Goal: Task Accomplishment & Management: Complete application form

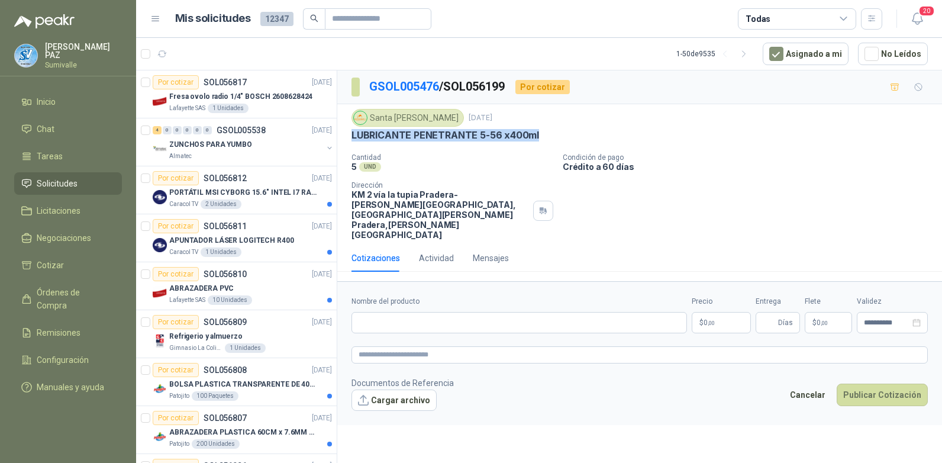
drag, startPoint x: 349, startPoint y: 136, endPoint x: 542, endPoint y: 133, distance: 193.5
click at [542, 133] on div "Santa Anita Napoles 16 sept, 2025 LUBRICANTE PENETRANTE 5-56 x400ml  Cantidad…" at bounding box center [639, 174] width 605 height 140
copy p "LUBRICANTE PENETRANTE 5-56 x400ml"
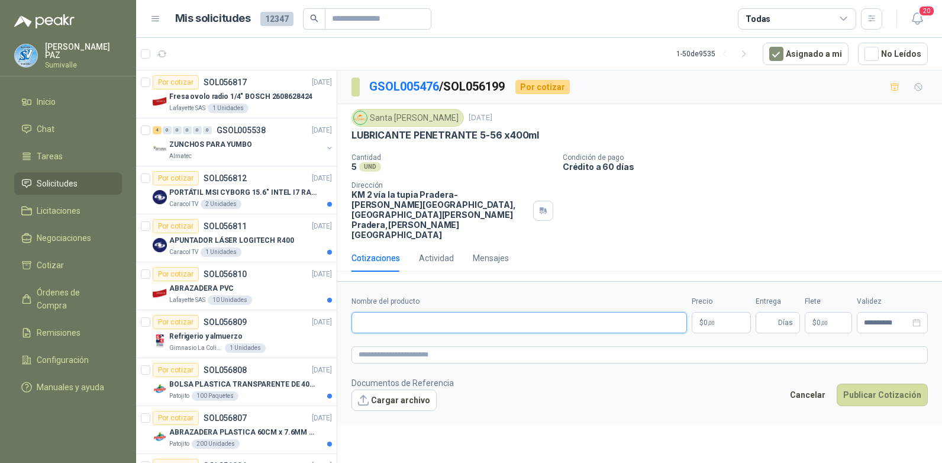
click at [415, 312] on input "Nombre del producto" at bounding box center [519, 322] width 336 height 21
paste input "**********"
type input "**********"
click at [712, 286] on body "JUAN CAMILO PAZ Sumivalle Inicio Chat Tareas Solicitudes Licitaciones Negociaci…" at bounding box center [471, 231] width 942 height 463
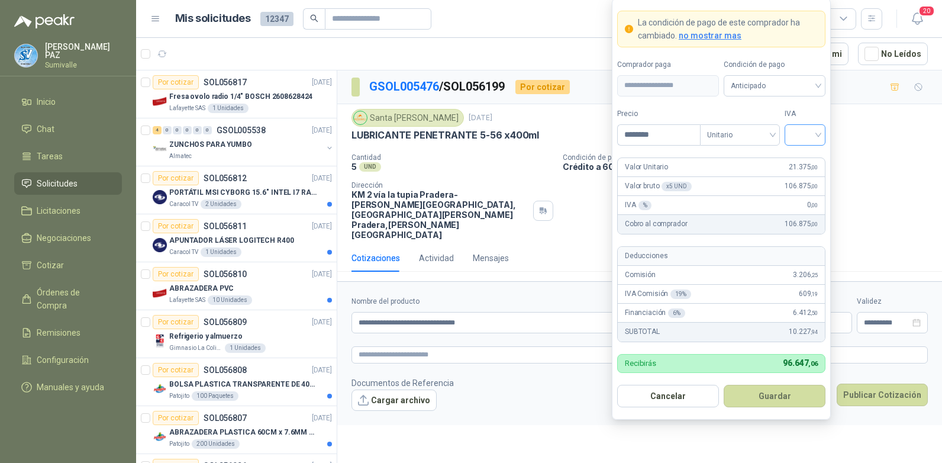
type input "********"
click at [796, 127] on input "search" at bounding box center [805, 134] width 27 height 18
click at [803, 157] on div "19%" at bounding box center [805, 159] width 22 height 13
click at [784, 86] on span "Anticipado" at bounding box center [775, 86] width 88 height 18
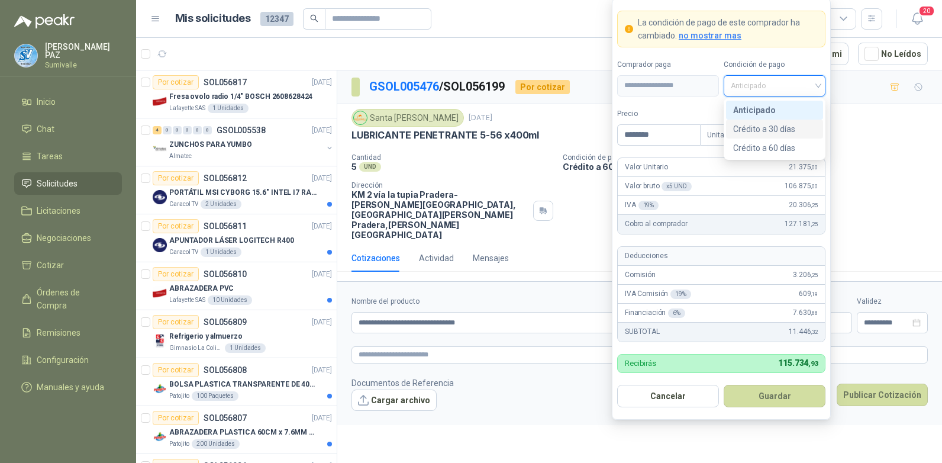
click at [776, 129] on div "Crédito a 30 días" at bounding box center [774, 128] width 83 height 13
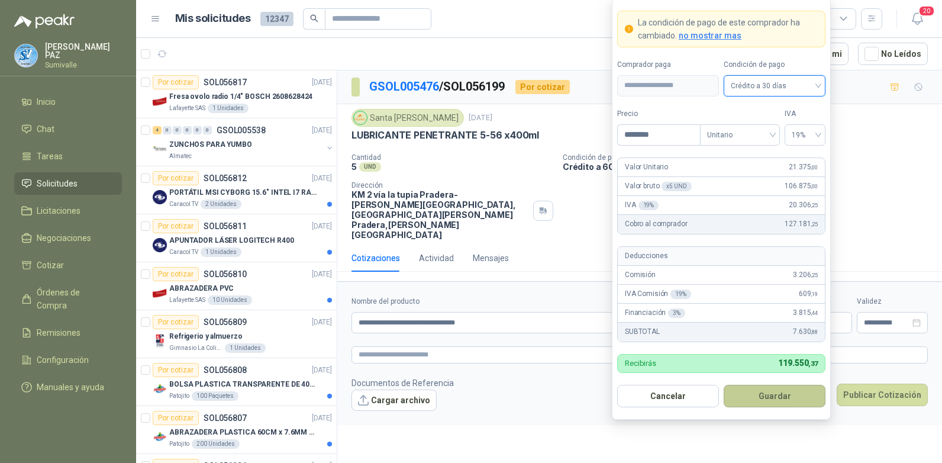
click at [765, 384] on button "Guardar" at bounding box center [775, 396] width 102 height 22
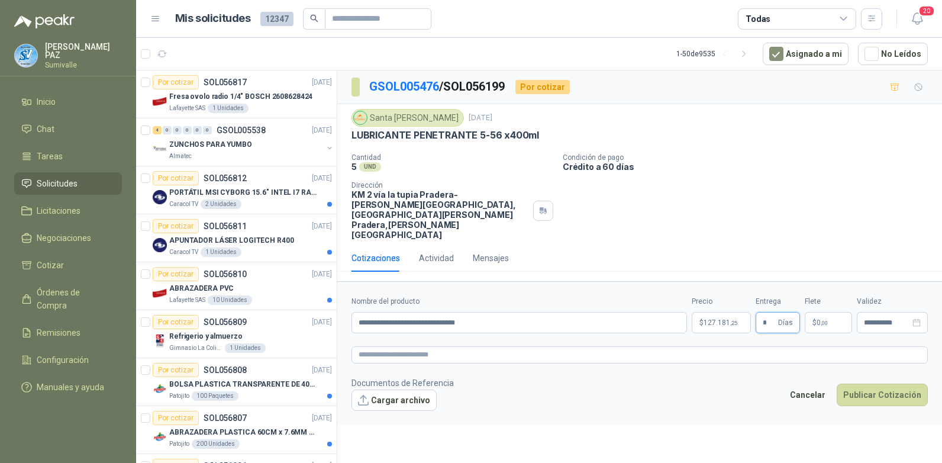
type input "*"
click at [803, 296] on div "Flete $ 0 ,00" at bounding box center [828, 314] width 47 height 37
click at [803, 319] on span "0 ,00" at bounding box center [822, 322] width 11 height 7
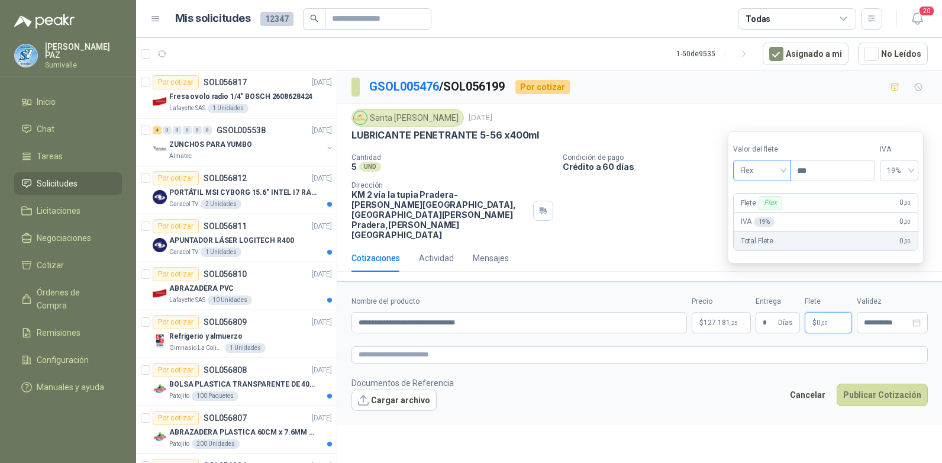
click at [765, 167] on span "Flex" at bounding box center [761, 171] width 43 height 18
click at [767, 212] on div "Incluido" at bounding box center [763, 214] width 41 height 13
click at [803, 383] on button "Publicar Cotización" at bounding box center [882, 394] width 91 height 22
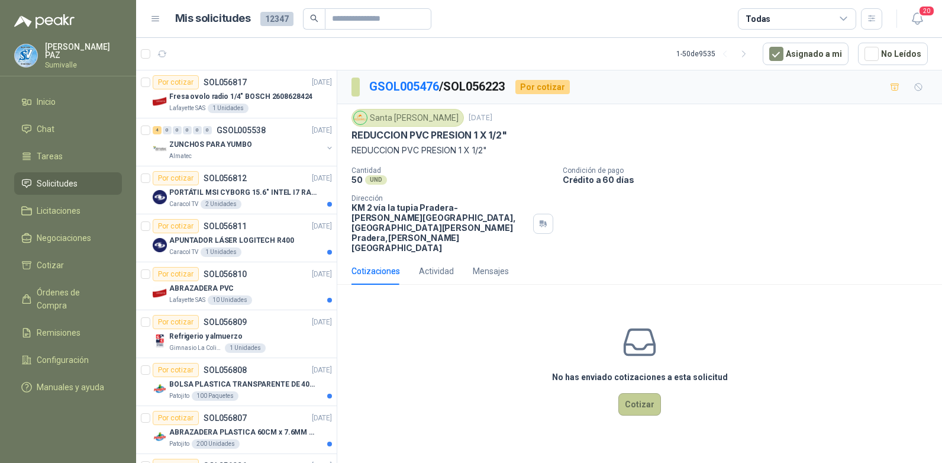
click at [633, 393] on button "Cotizar" at bounding box center [639, 404] width 43 height 22
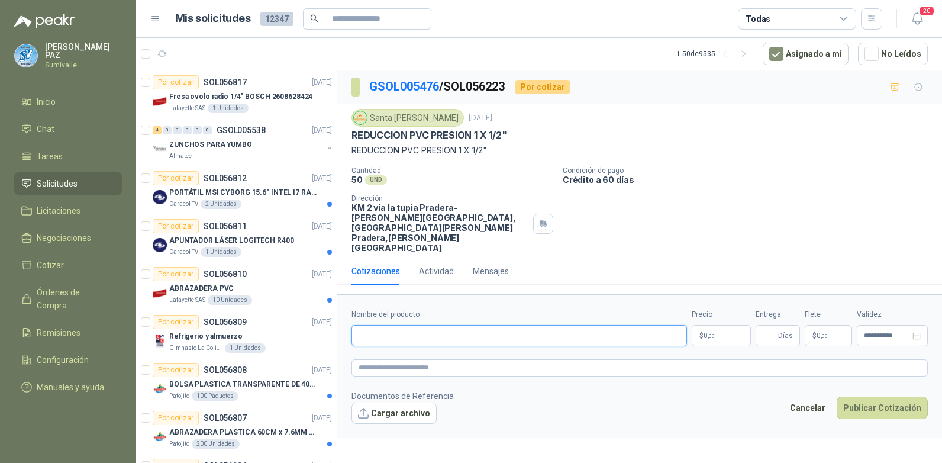
click at [402, 325] on input "Nombre del producto" at bounding box center [519, 335] width 336 height 21
paste input "**********"
type input "**********"
click at [719, 304] on body "JUAN CAMILO PAZ Sumivalle Inicio Chat Tareas Solicitudes Licitaciones Negociaci…" at bounding box center [471, 231] width 942 height 463
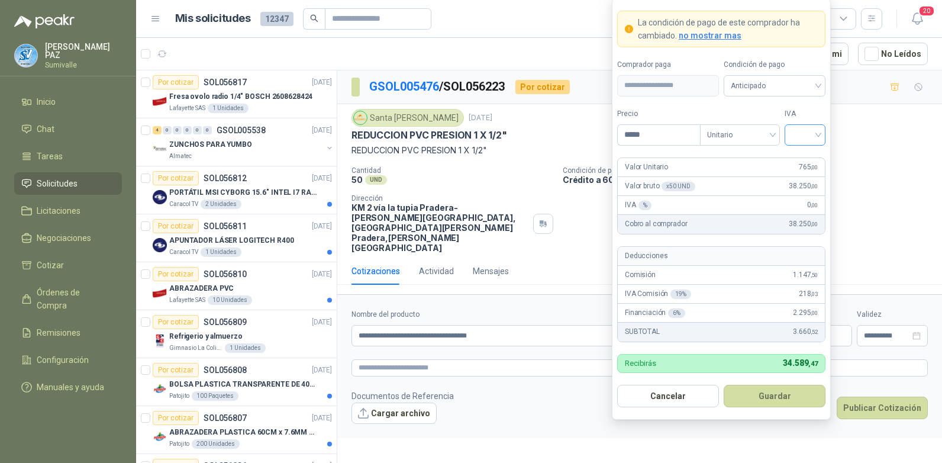
type input "*****"
click at [796, 131] on input "search" at bounding box center [805, 134] width 27 height 18
click at [798, 156] on div "19%" at bounding box center [805, 159] width 22 height 13
click at [775, 76] on input "search" at bounding box center [775, 85] width 88 height 18
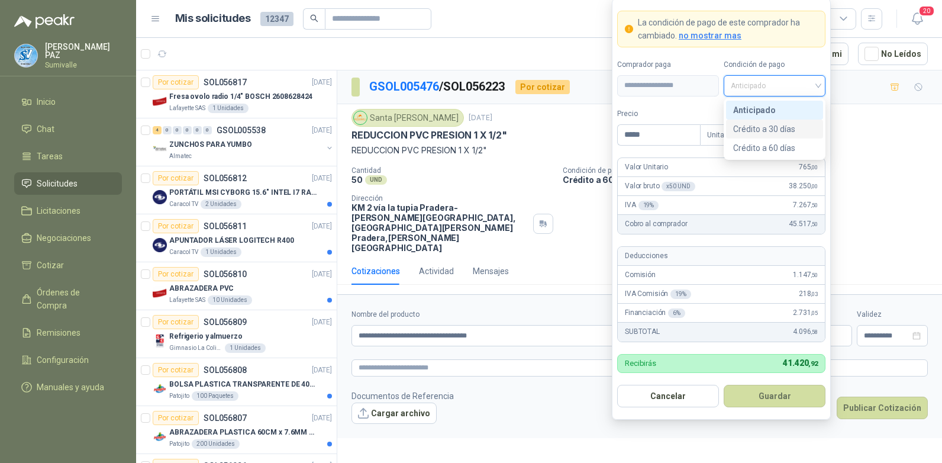
click at [762, 126] on div "Crédito a 30 días" at bounding box center [774, 128] width 83 height 13
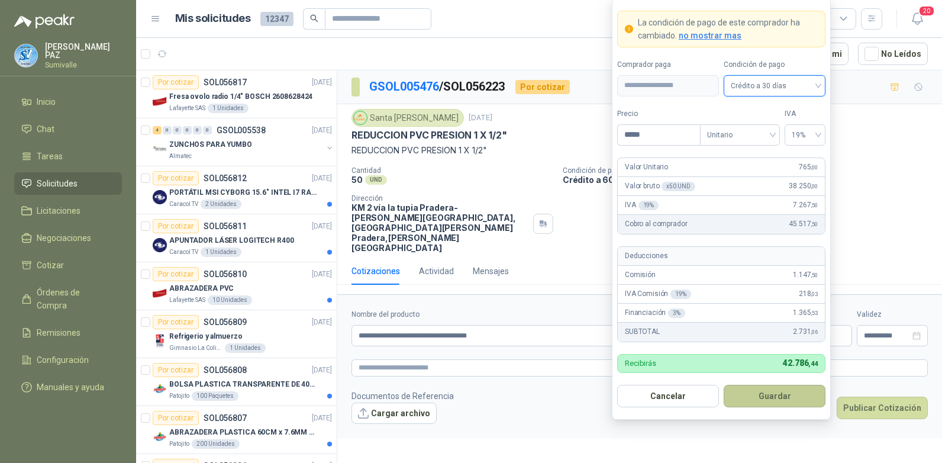
click at [773, 396] on button "Guardar" at bounding box center [775, 396] width 102 height 22
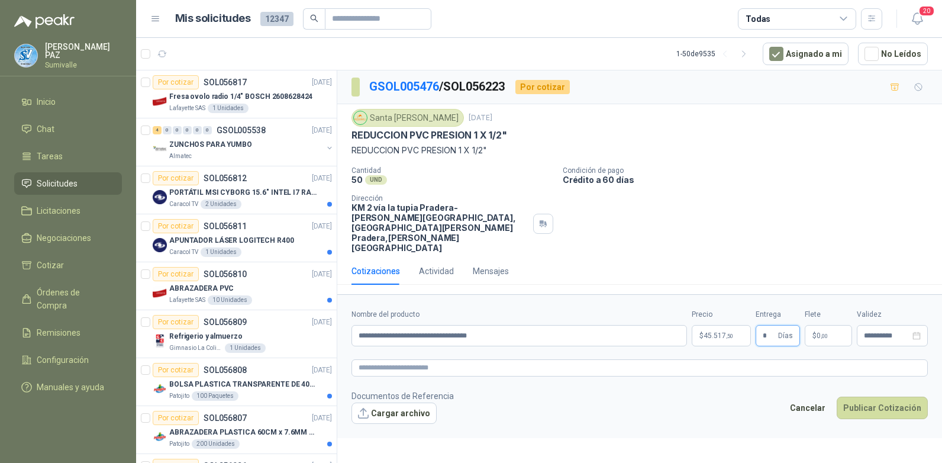
type input "*"
click at [829, 325] on p "$ 0 ,00" at bounding box center [828, 335] width 47 height 21
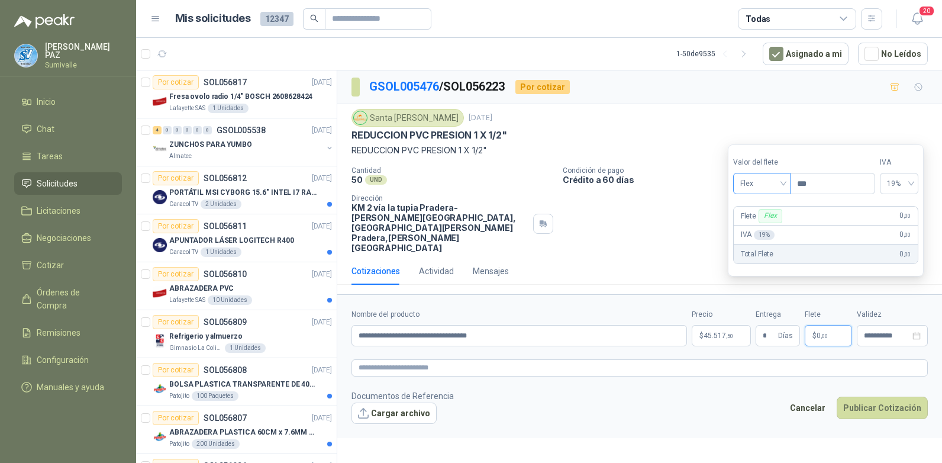
click at [767, 190] on span "Flex" at bounding box center [761, 184] width 43 height 18
click at [758, 227] on div "Incluido" at bounding box center [763, 227] width 41 height 13
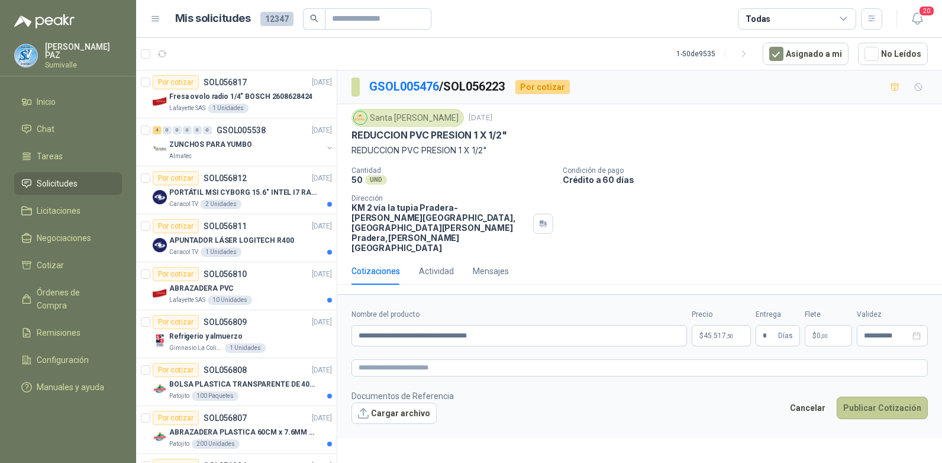
click at [895, 396] on button "Publicar Cotización" at bounding box center [882, 407] width 91 height 22
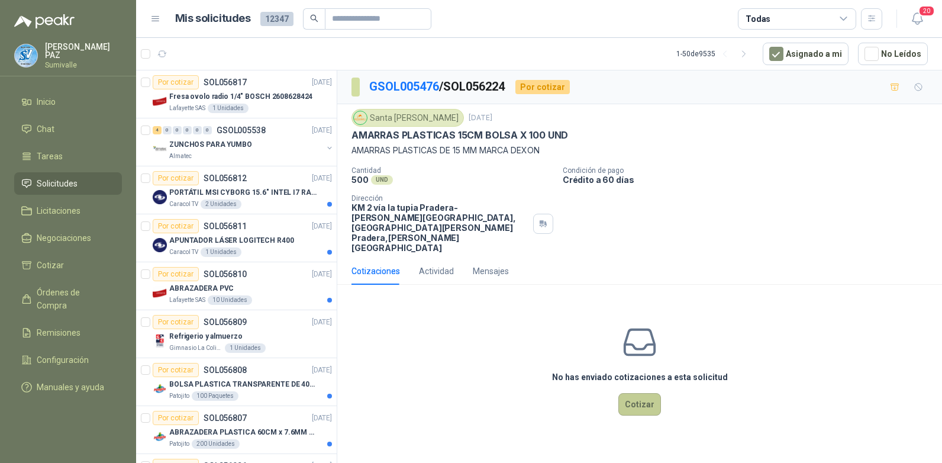
click at [633, 393] on button "Cotizar" at bounding box center [639, 404] width 43 height 22
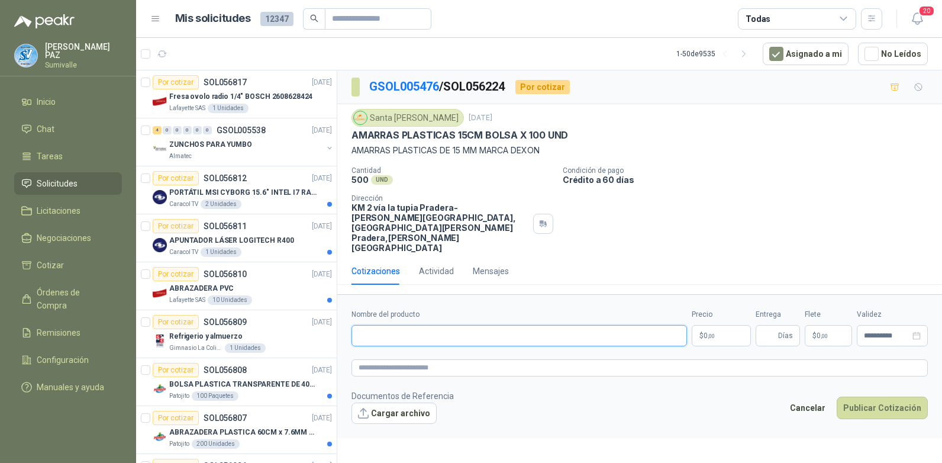
click at [383, 325] on input "Nombre del producto" at bounding box center [519, 335] width 336 height 21
paste input "**********"
type input "**********"
click at [714, 302] on body "[PERSON_NAME] Inicio Chat Tareas Solicitudes Licitaciones Negociaciones Cotizar…" at bounding box center [471, 231] width 942 height 463
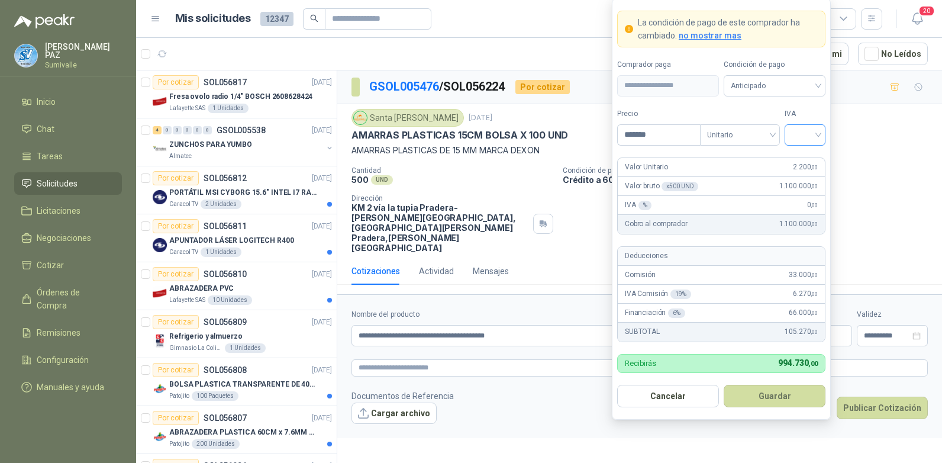
type input "*******"
click at [797, 130] on input "search" at bounding box center [805, 134] width 27 height 18
click at [804, 155] on div "19%" at bounding box center [805, 159] width 22 height 13
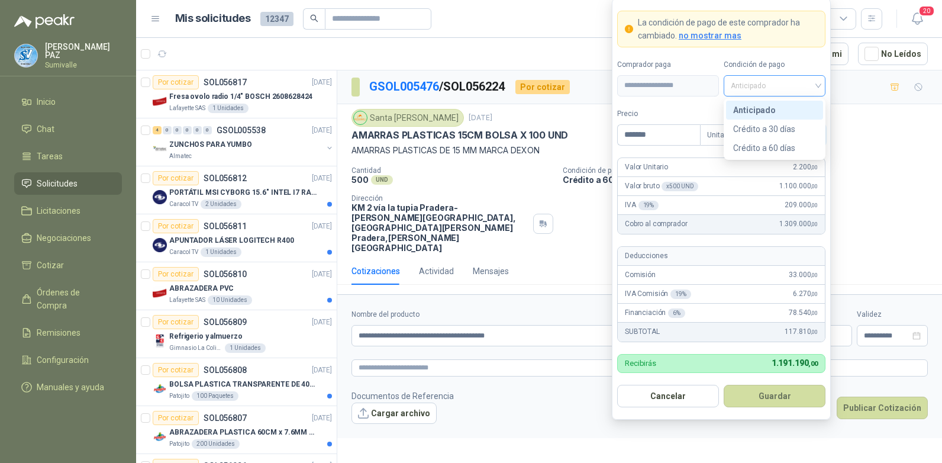
click at [784, 85] on span "Anticipado" at bounding box center [775, 86] width 88 height 18
click at [778, 124] on div "Crédito a 30 días" at bounding box center [774, 128] width 83 height 13
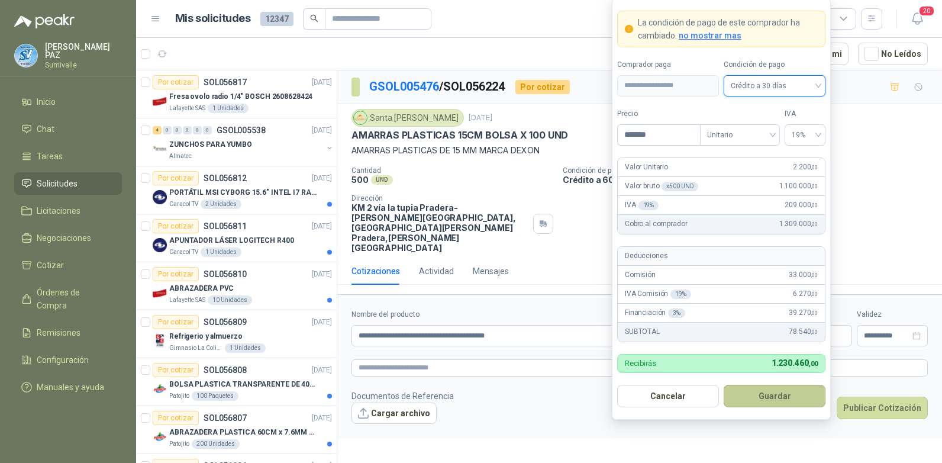
click at [768, 397] on button "Guardar" at bounding box center [775, 396] width 102 height 22
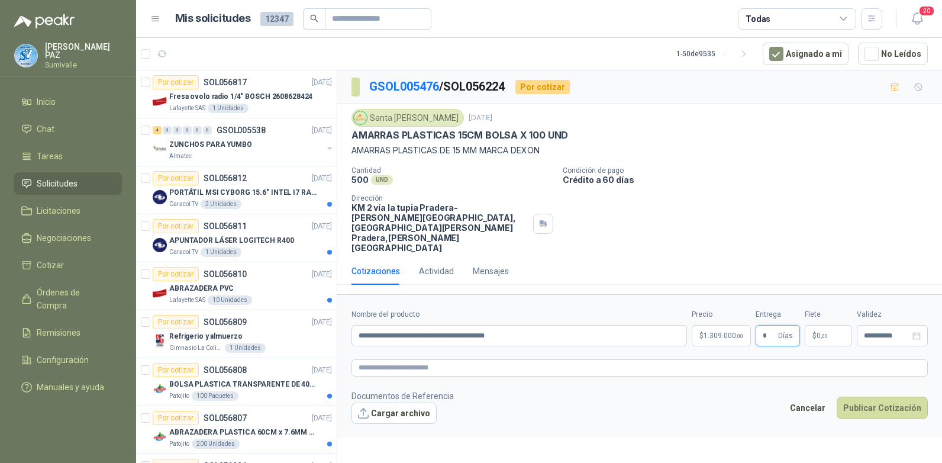
type input "*"
click at [832, 325] on p "$ 0 ,00" at bounding box center [828, 335] width 47 height 21
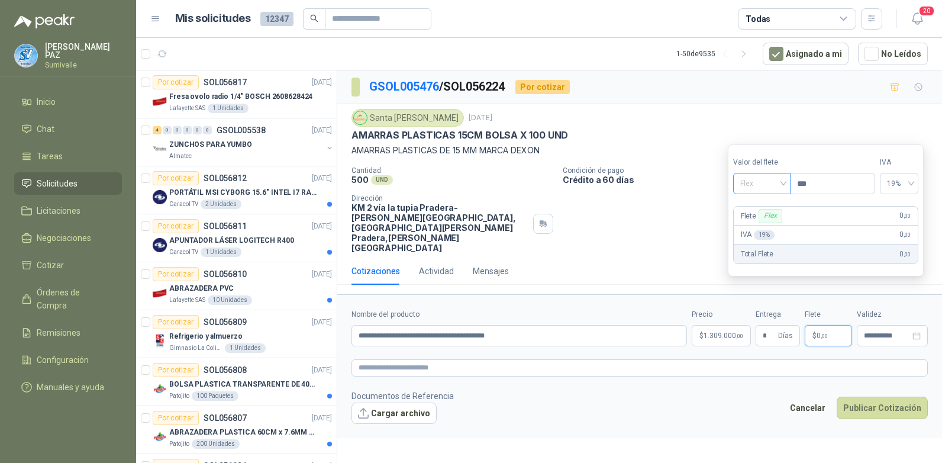
click at [763, 178] on span "Flex" at bounding box center [761, 184] width 43 height 18
click at [774, 227] on div "Incluido" at bounding box center [763, 227] width 41 height 13
click at [880, 396] on button "Publicar Cotización" at bounding box center [882, 407] width 91 height 22
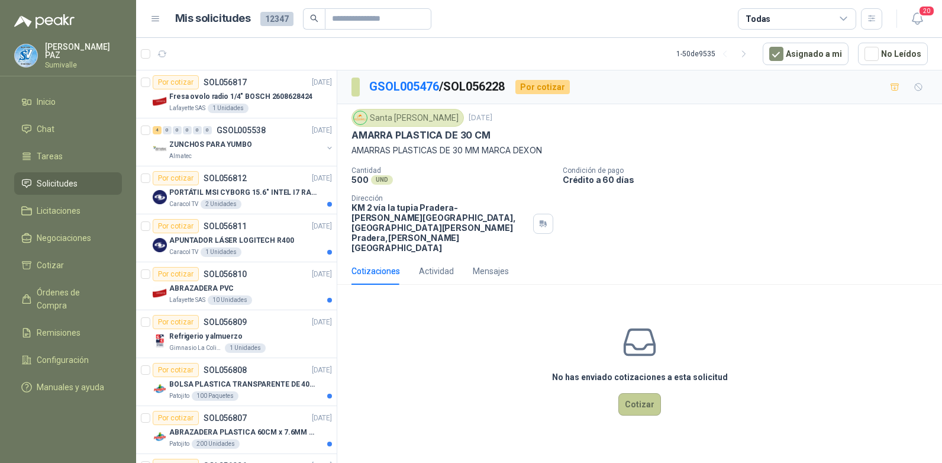
click at [635, 393] on button "Cotizar" at bounding box center [639, 404] width 43 height 22
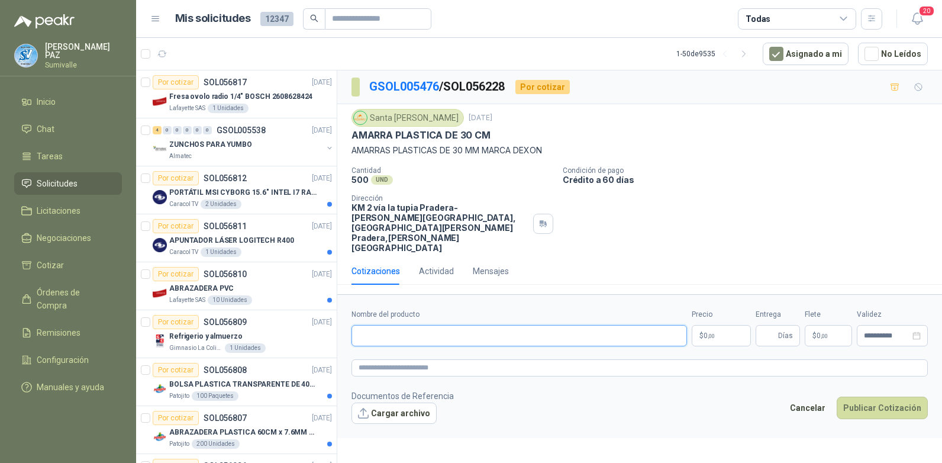
click at [415, 325] on input "Nombre del producto" at bounding box center [519, 335] width 336 height 21
paste input "**********"
type input "**********"
click at [731, 304] on body "[PERSON_NAME] Inicio Chat Tareas Solicitudes Licitaciones Negociaciones Cotizar…" at bounding box center [471, 231] width 942 height 463
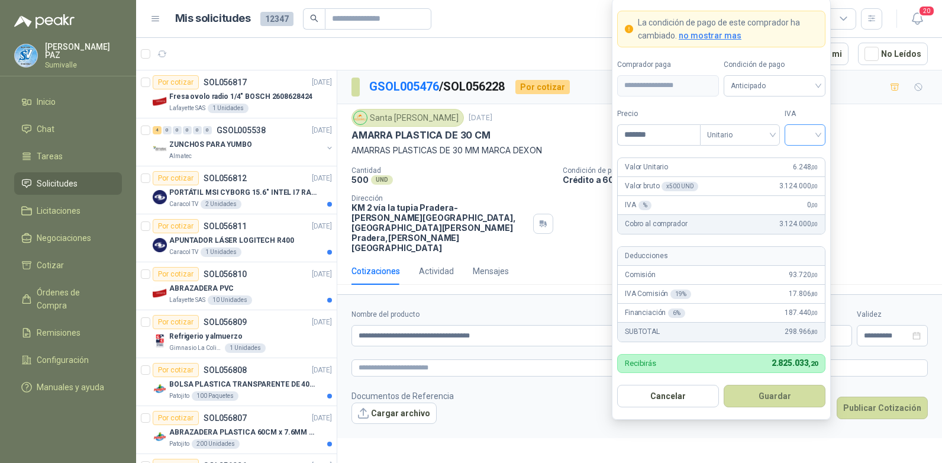
type input "*******"
click at [801, 133] on input "search" at bounding box center [805, 134] width 27 height 18
click at [804, 153] on div "19%" at bounding box center [805, 159] width 22 height 13
click at [779, 86] on span "Anticipado" at bounding box center [775, 86] width 88 height 18
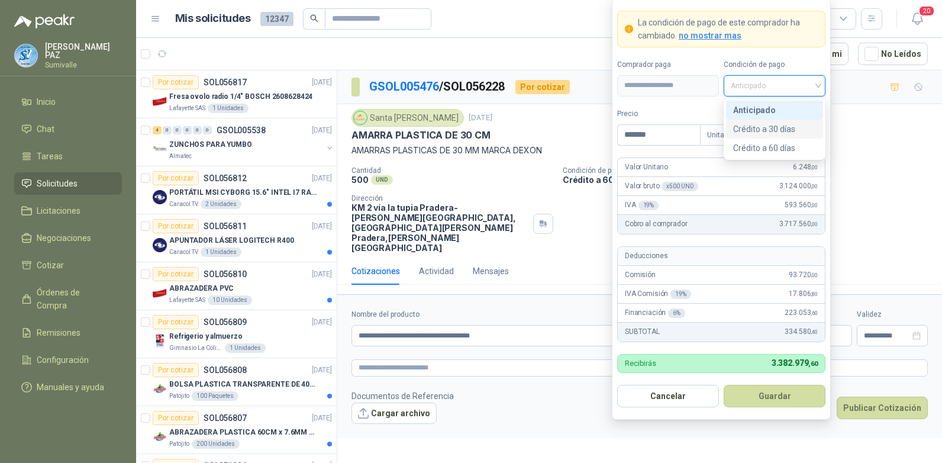
click at [778, 124] on div "Crédito a 30 días" at bounding box center [774, 128] width 83 height 13
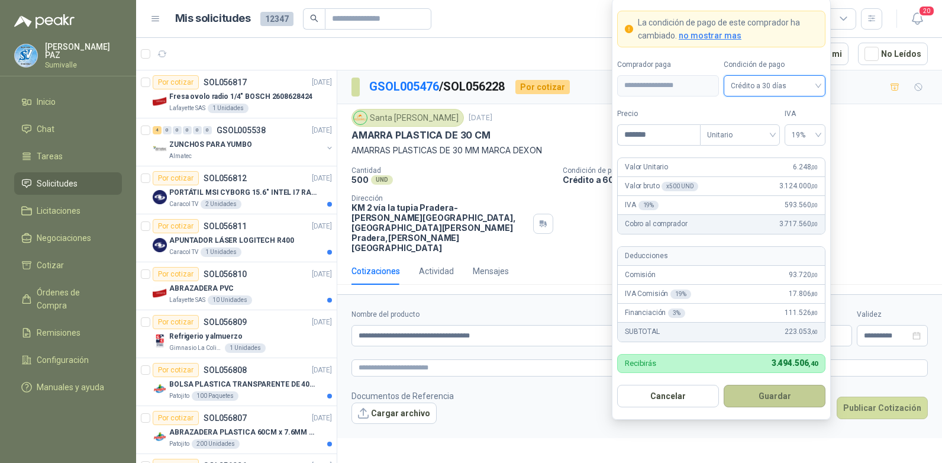
click at [779, 392] on button "Guardar" at bounding box center [775, 396] width 102 height 22
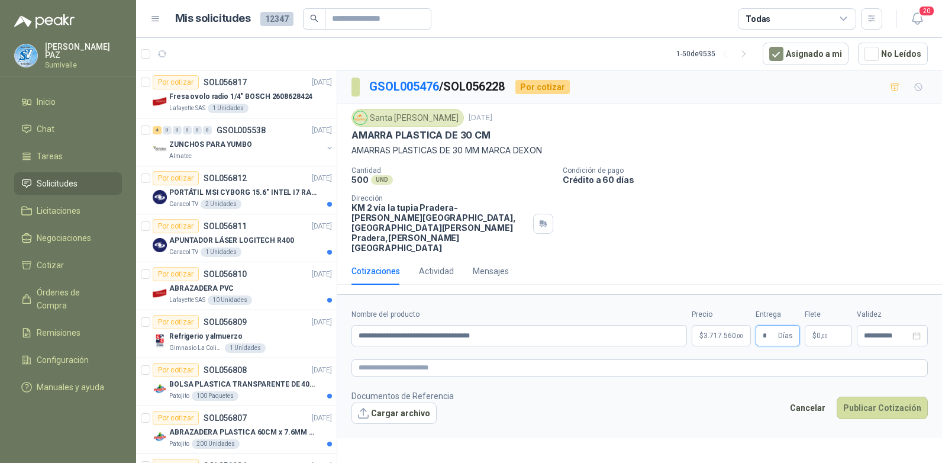
type input "*"
click at [811, 325] on p "$ 0 ,00" at bounding box center [828, 335] width 47 height 21
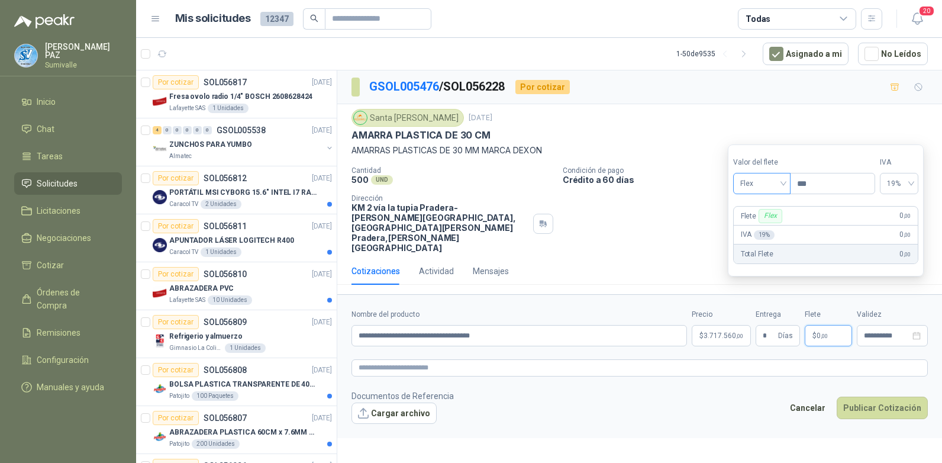
click at [767, 181] on span "Flex" at bounding box center [761, 184] width 43 height 18
click at [766, 225] on div "Incluido" at bounding box center [763, 227] width 41 height 13
click at [876, 396] on button "Publicar Cotización" at bounding box center [882, 407] width 91 height 22
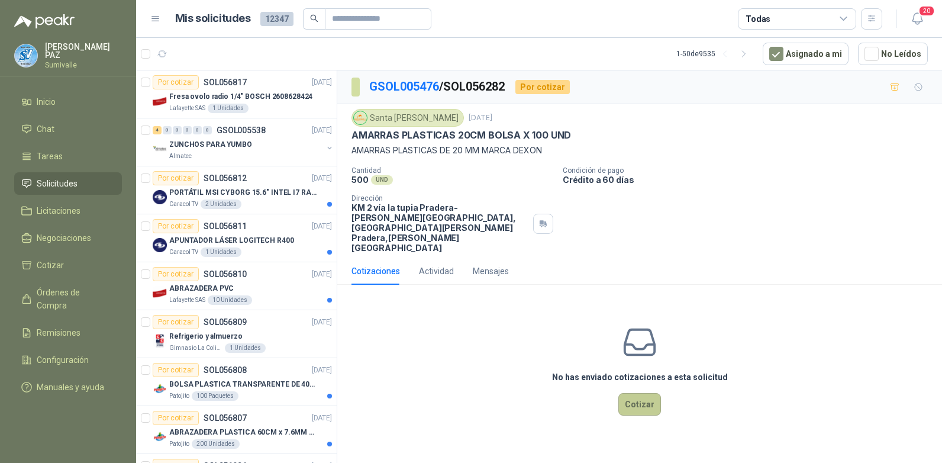
click at [643, 393] on button "Cotizar" at bounding box center [639, 404] width 43 height 22
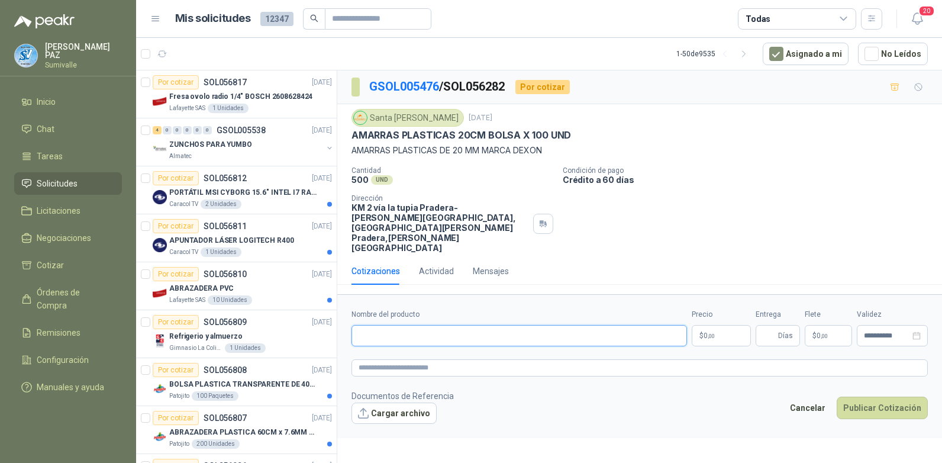
click at [366, 325] on input "Nombre del producto" at bounding box center [519, 335] width 336 height 21
paste input "**********"
type input "**********"
click at [709, 301] on body "JUAN CAMILO PAZ Sumivalle Inicio Chat Tareas Solicitudes Licitaciones Negociaci…" at bounding box center [471, 231] width 942 height 463
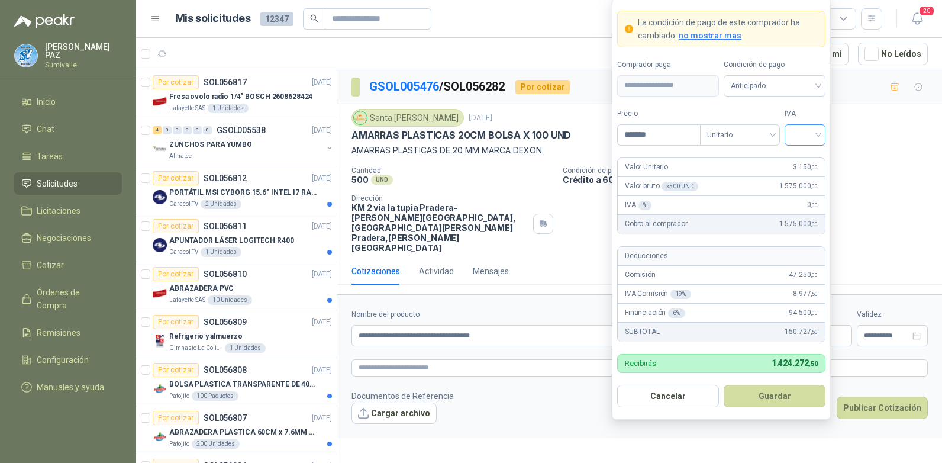
type input "*******"
click at [792, 127] on input "search" at bounding box center [805, 134] width 27 height 18
click at [805, 159] on div "19%" at bounding box center [805, 159] width 22 height 13
click at [790, 92] on span "Anticipado" at bounding box center [775, 86] width 88 height 18
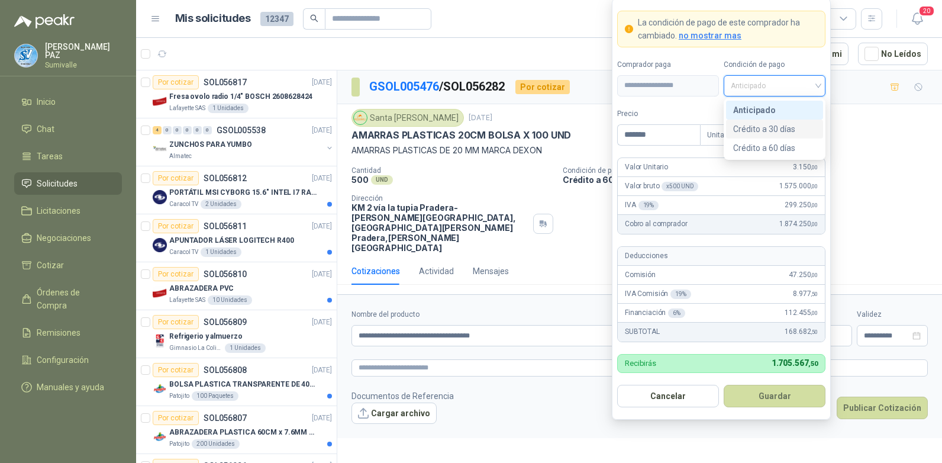
click at [782, 132] on div "Crédito a 30 días" at bounding box center [774, 128] width 83 height 13
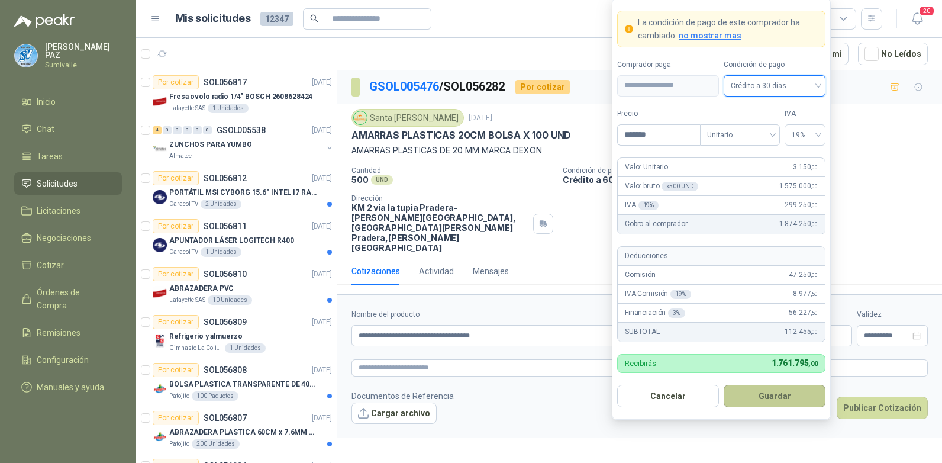
click at [757, 395] on button "Guardar" at bounding box center [775, 396] width 102 height 22
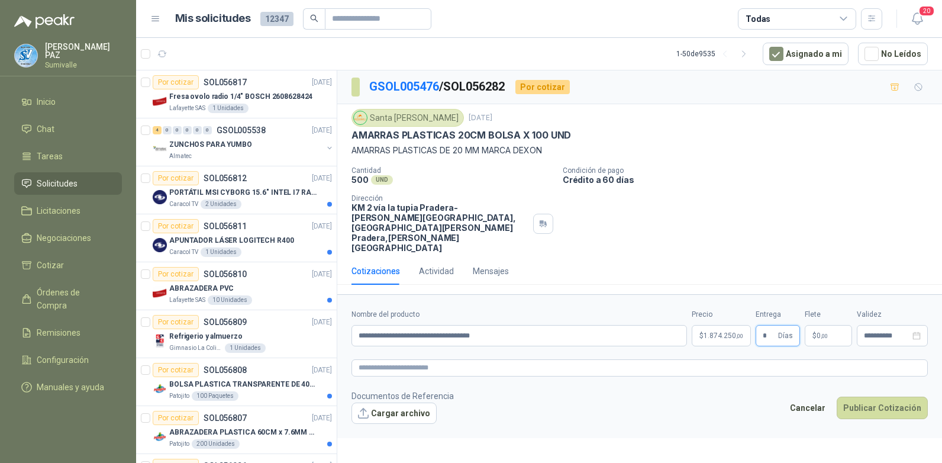
type input "*"
click at [815, 332] on span "$" at bounding box center [814, 335] width 4 height 7
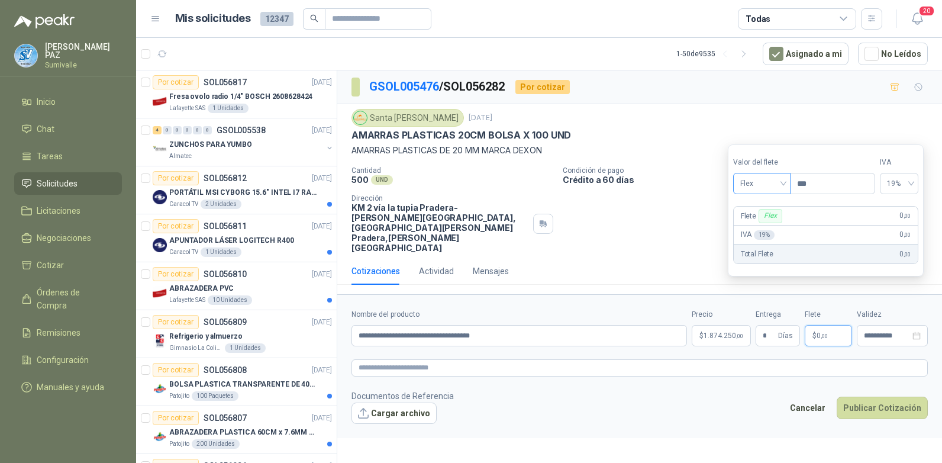
click at [775, 183] on span "Flex" at bounding box center [761, 184] width 43 height 18
click at [762, 225] on div "Incluido" at bounding box center [763, 227] width 41 height 13
click at [872, 396] on button "Publicar Cotización" at bounding box center [882, 407] width 91 height 22
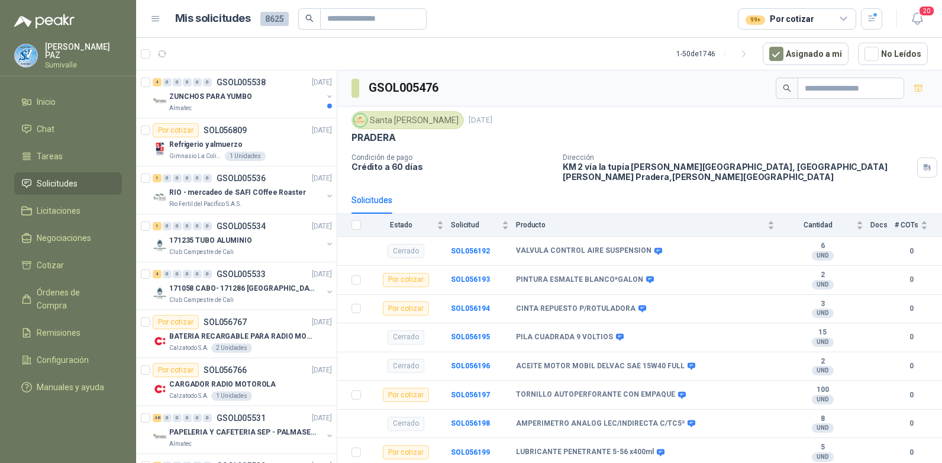
scroll to position [2522, 0]
